Goal: Check status: Check status

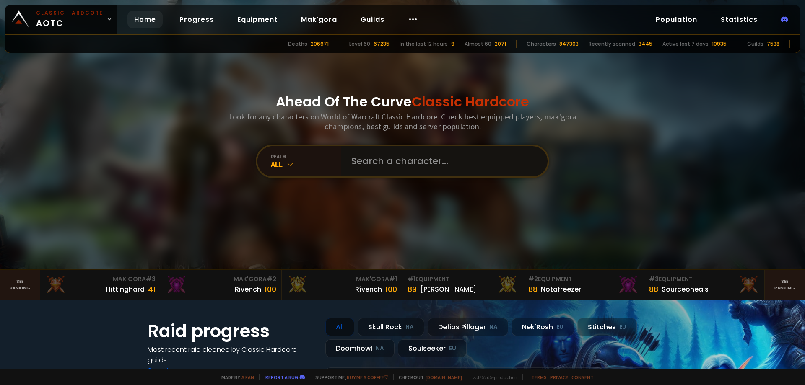
click at [379, 159] on input "text" at bounding box center [441, 161] width 191 height 30
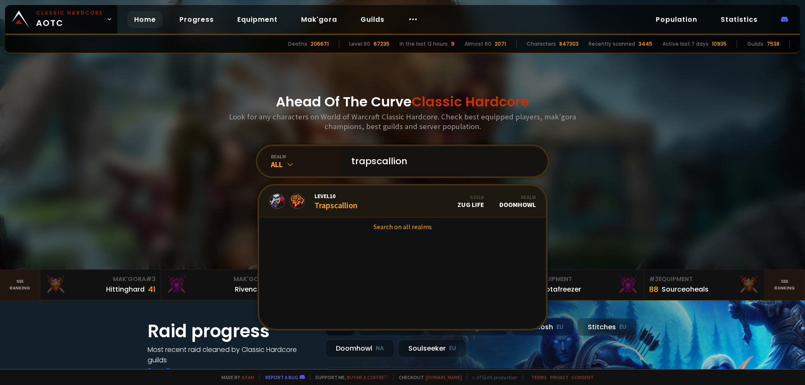
type input "trapscallion"
click at [346, 209] on div "Level 10 Trapscallion" at bounding box center [336, 201] width 43 height 18
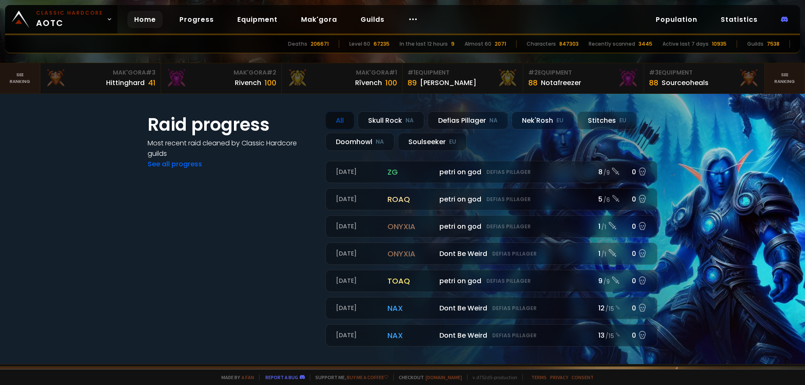
scroll to position [210, 0]
